Goal: Information Seeking & Learning: Learn about a topic

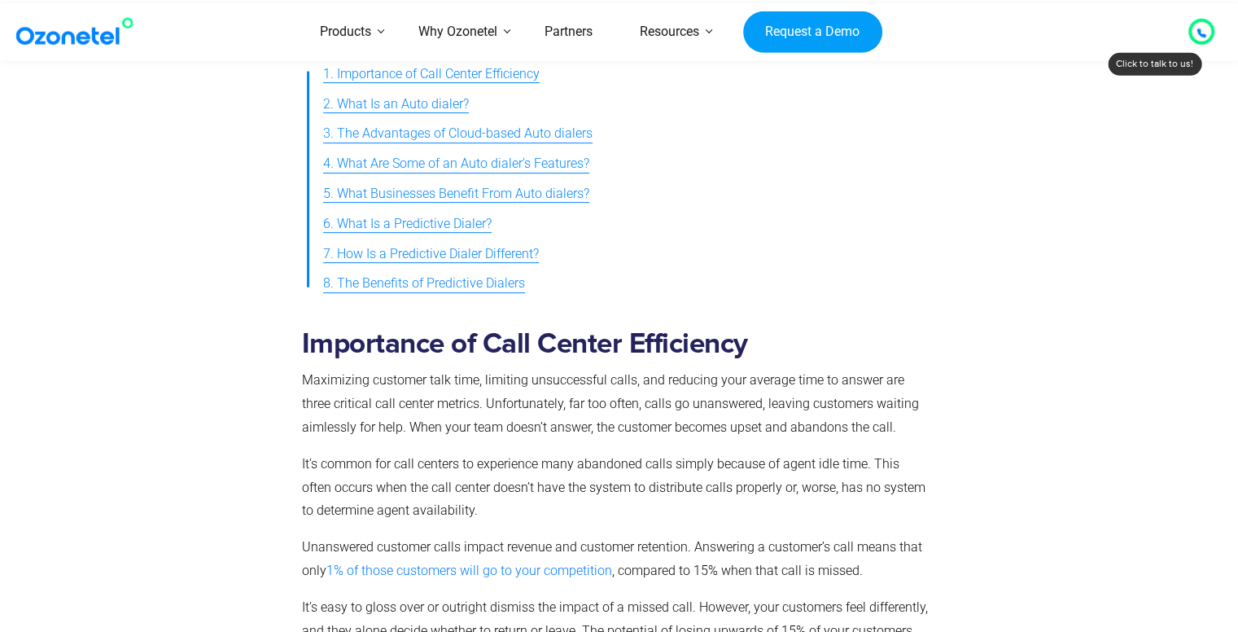
scroll to position [685, 0]
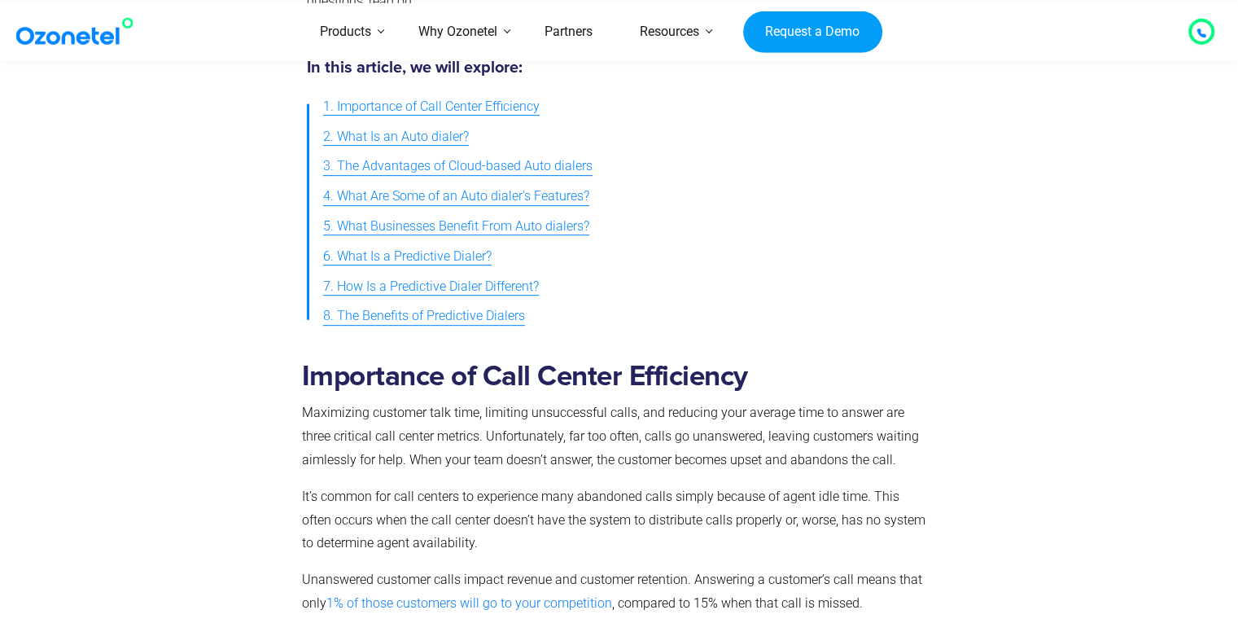
click at [401, 282] on span "7. How Is a Predictive Dialer Different?" at bounding box center [431, 287] width 216 height 24
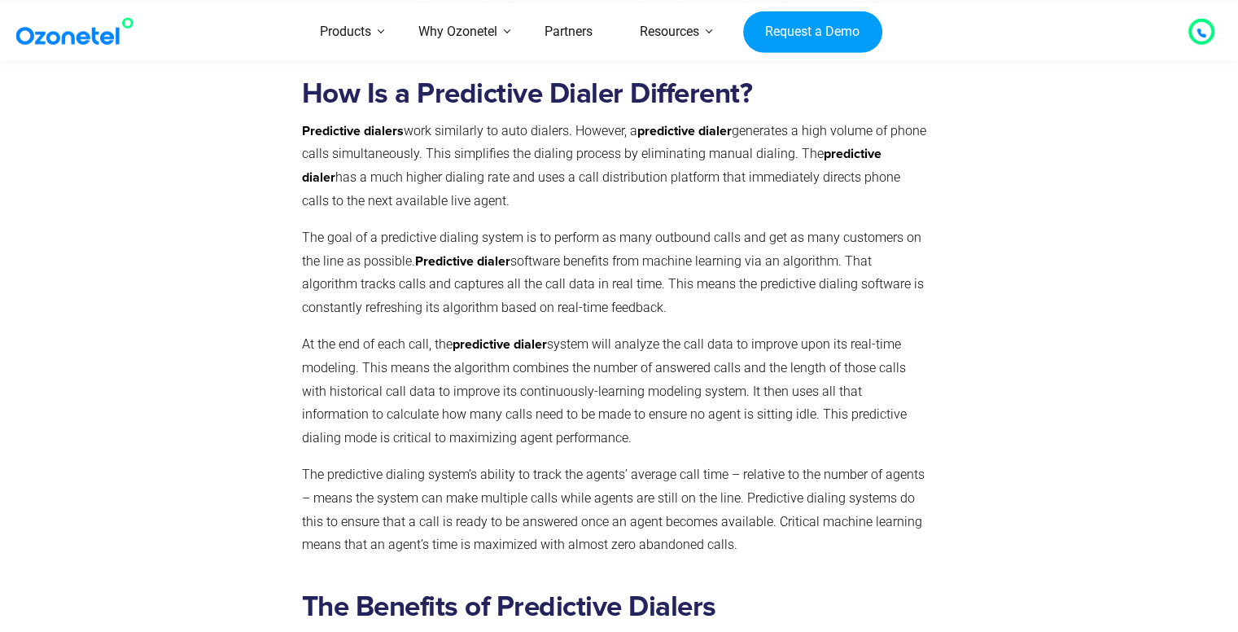
scroll to position [3587, 0]
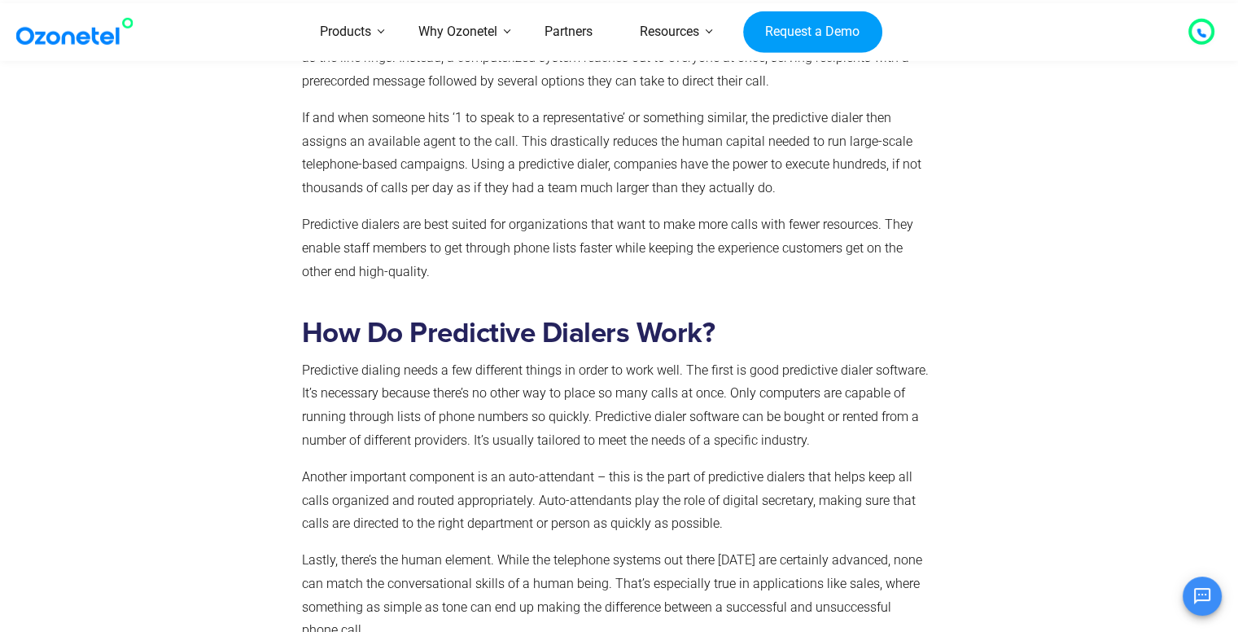
scroll to position [1140, 0]
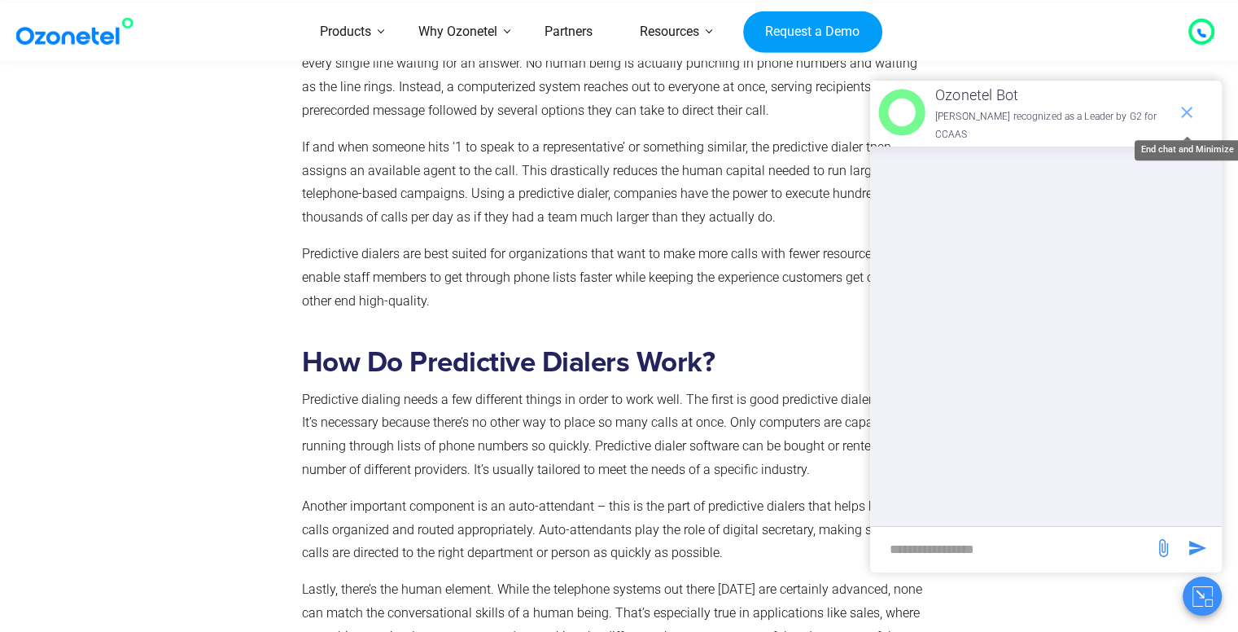
click at [1188, 97] on span "end chat or minimize" at bounding box center [1187, 112] width 33 height 33
